Goal: Transaction & Acquisition: Download file/media

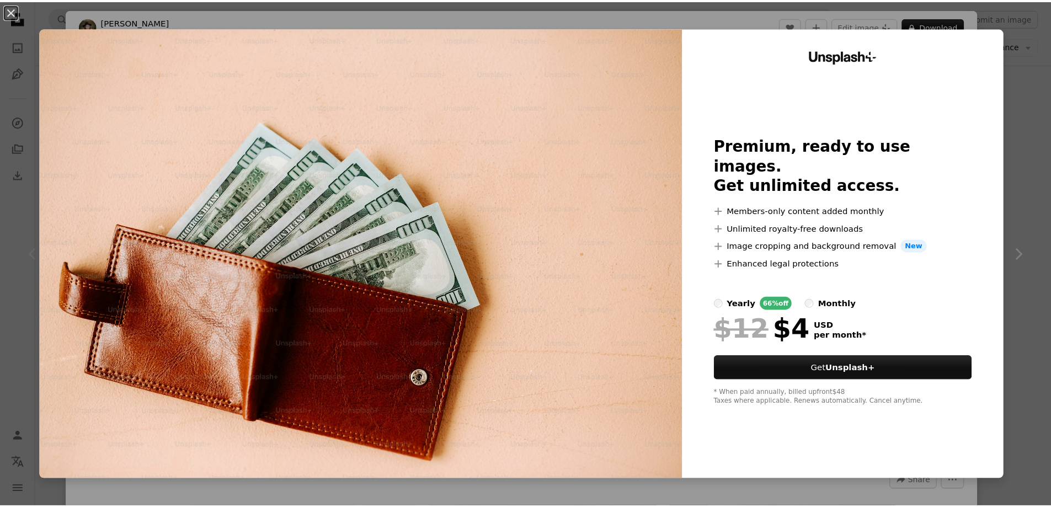
scroll to position [221, 0]
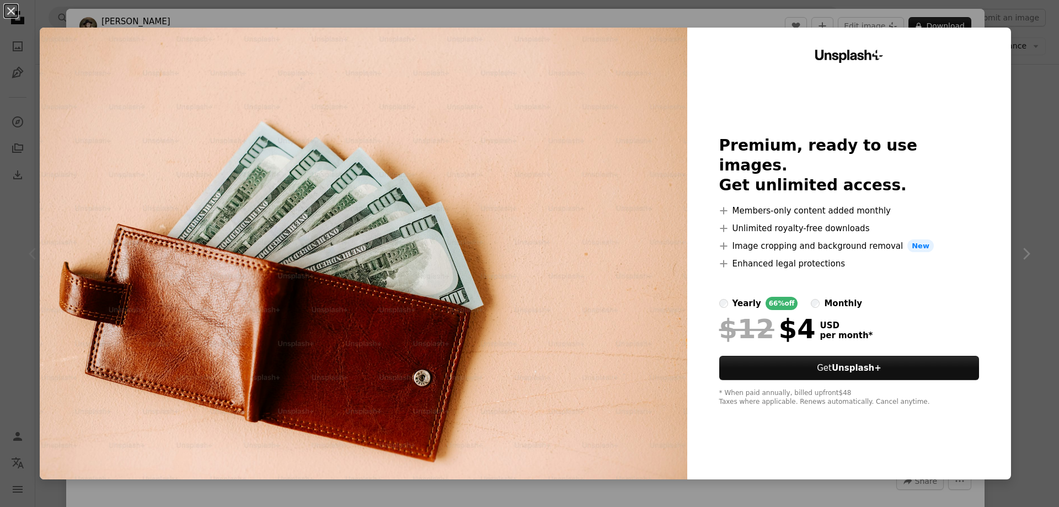
click at [12, 12] on button "An X shape" at bounding box center [10, 10] width 13 height 13
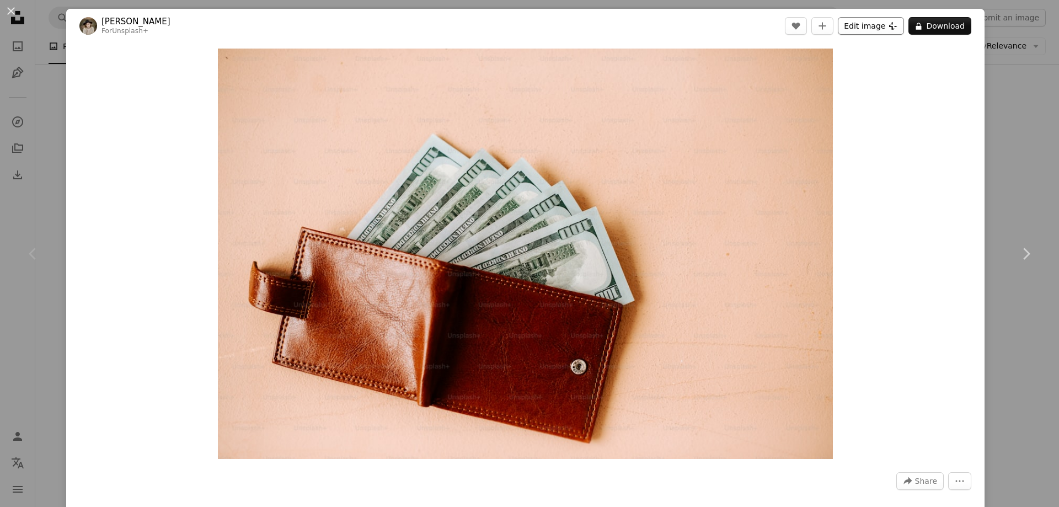
click at [889, 27] on icon at bounding box center [893, 26] width 8 height 8
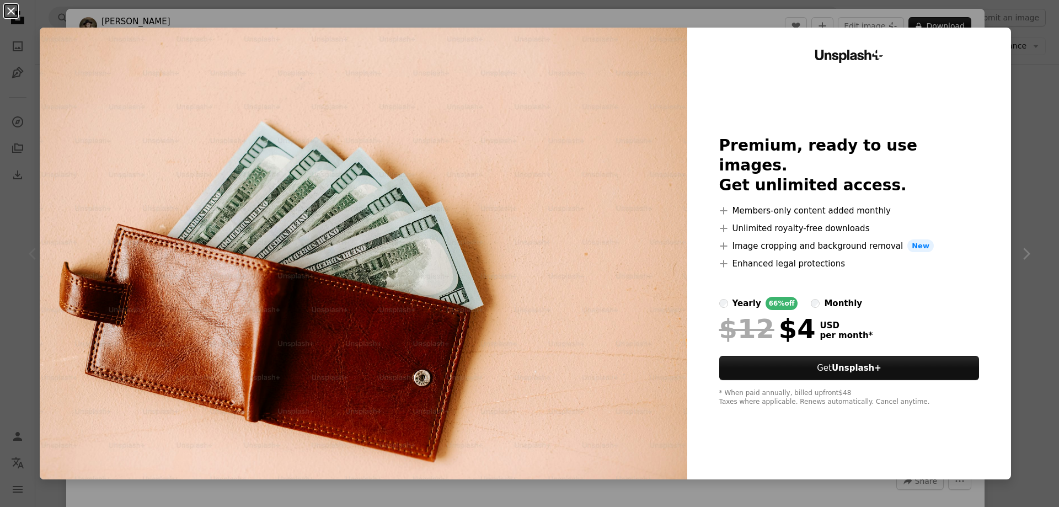
click at [15, 14] on button "An X shape" at bounding box center [10, 10] width 13 height 13
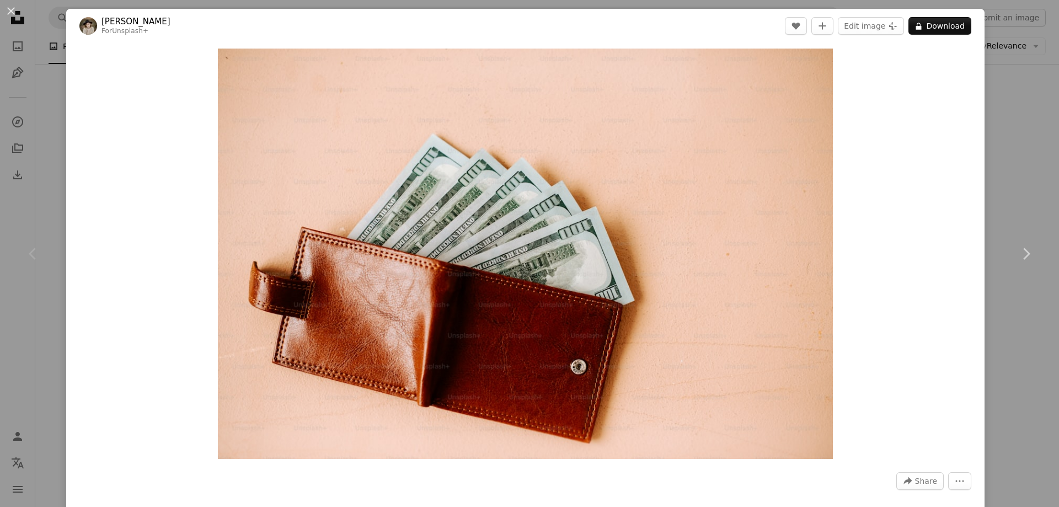
click at [1022, 193] on div "An X shape Chevron left Chevron right [PERSON_NAME] For Unsplash+ A heart A plu…" at bounding box center [529, 253] width 1059 height 507
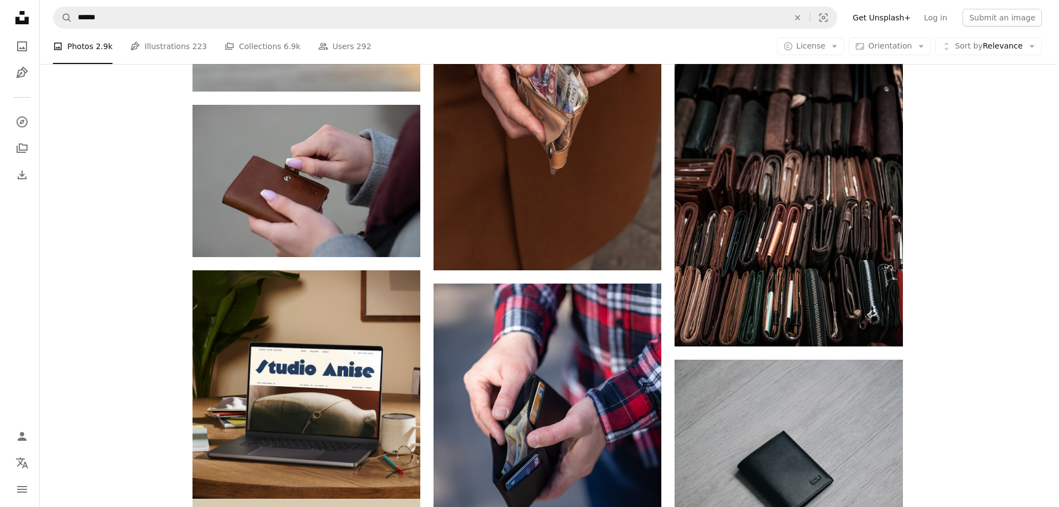
scroll to position [2262, 0]
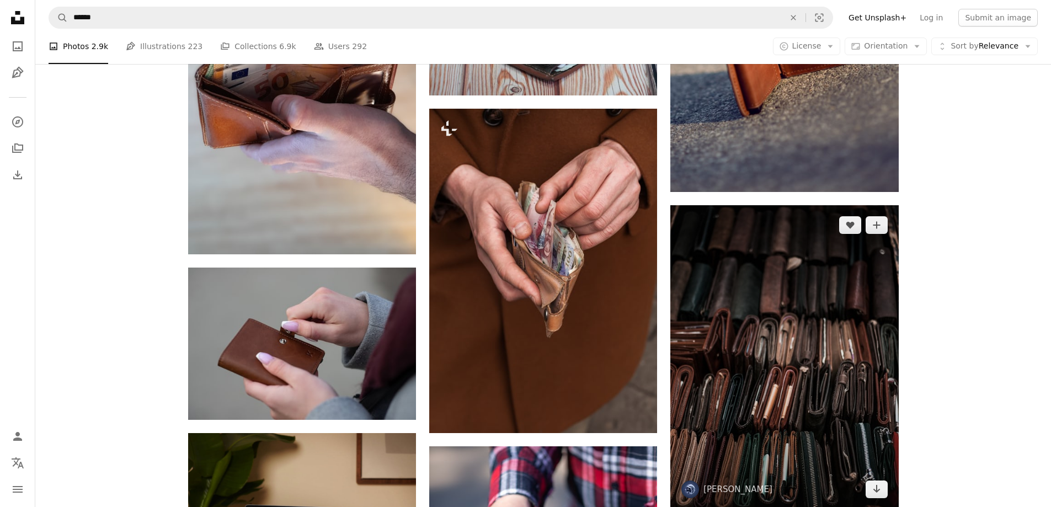
click at [798, 428] on img at bounding box center [784, 357] width 228 height 304
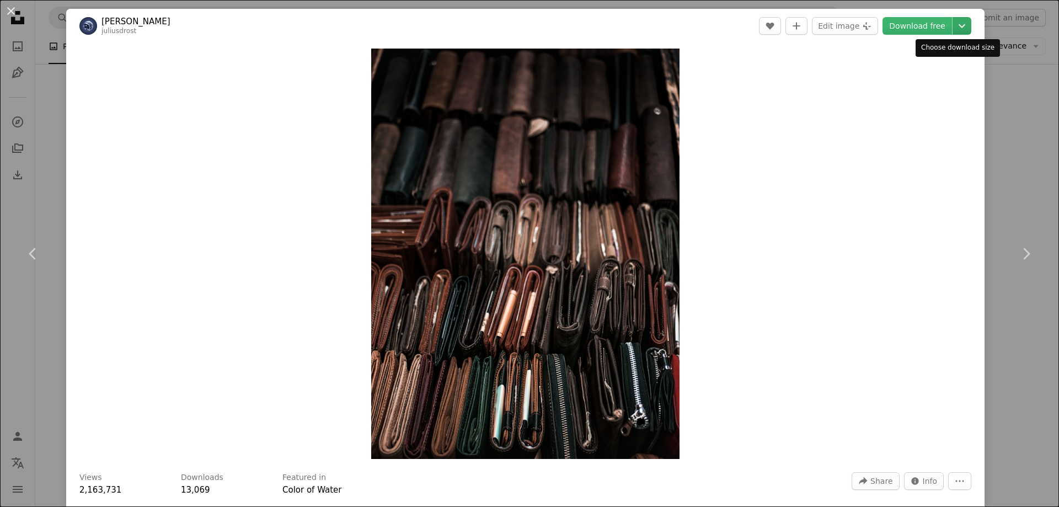
click at [953, 24] on icon "Chevron down" at bounding box center [962, 25] width 18 height 13
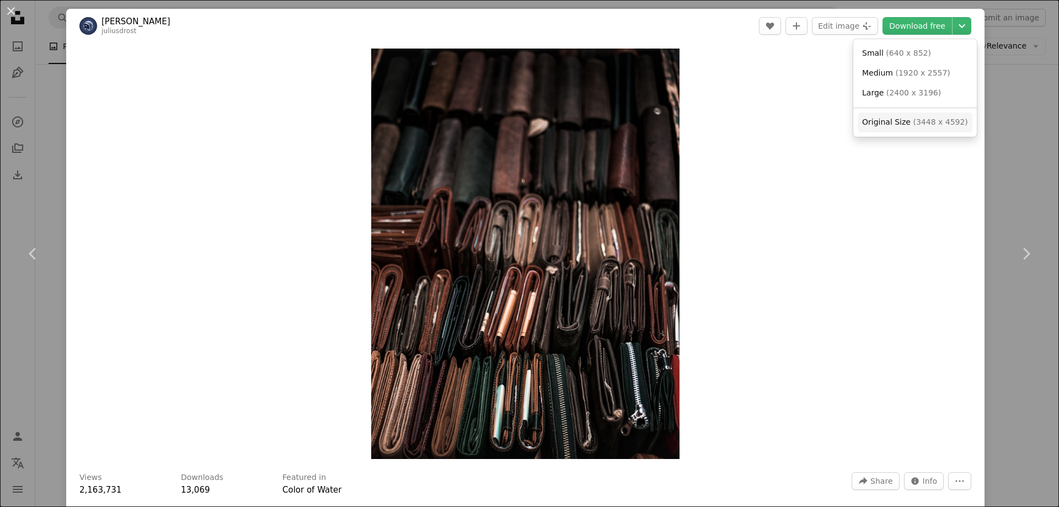
click at [894, 122] on span "Original Size" at bounding box center [886, 122] width 49 height 9
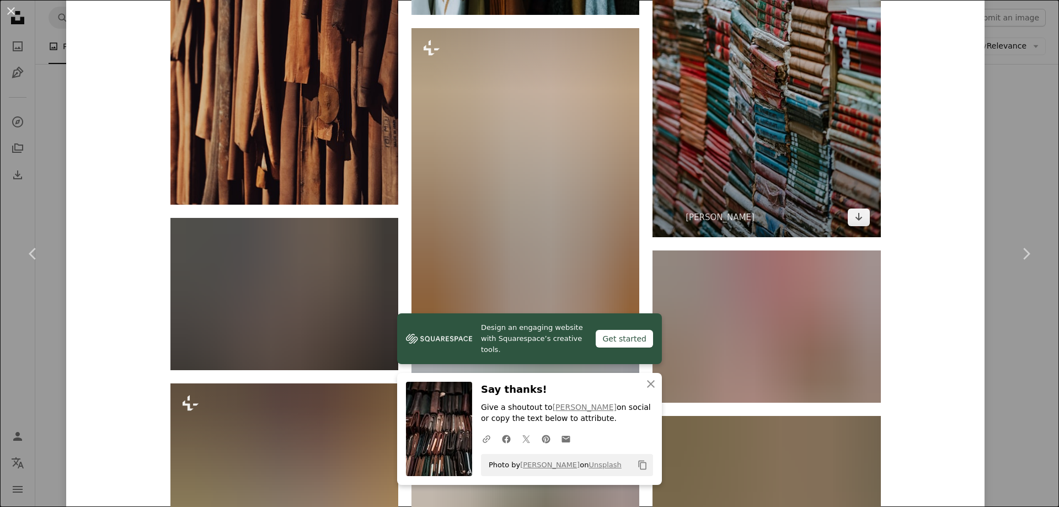
scroll to position [993, 0]
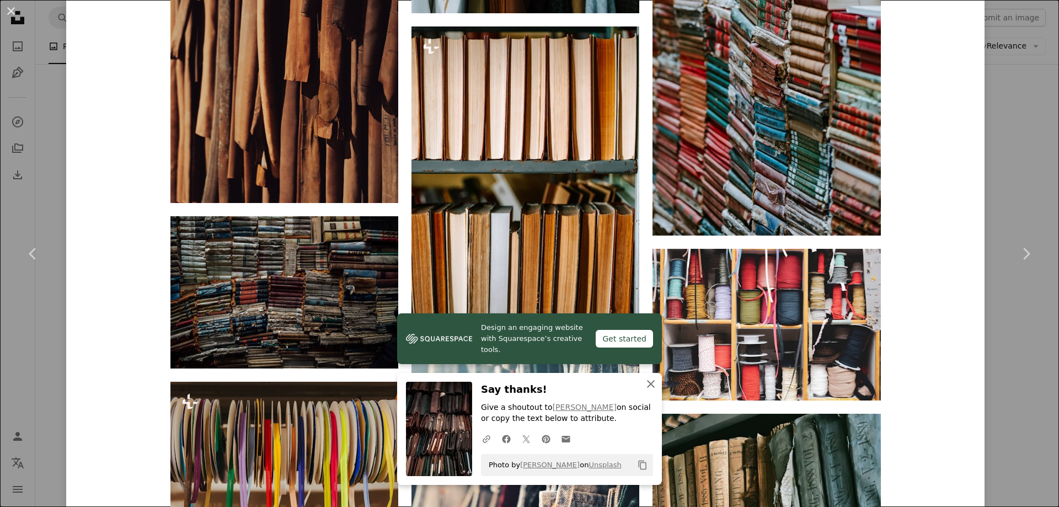
click at [650, 383] on icon "An X shape" at bounding box center [650, 383] width 13 height 13
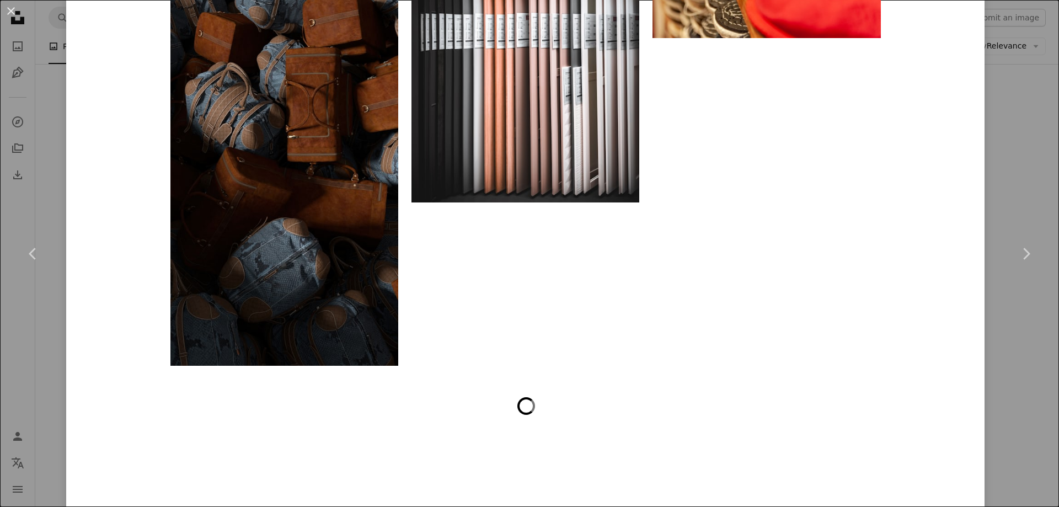
scroll to position [4367, 0]
